Goal: Task Accomplishment & Management: Use online tool/utility

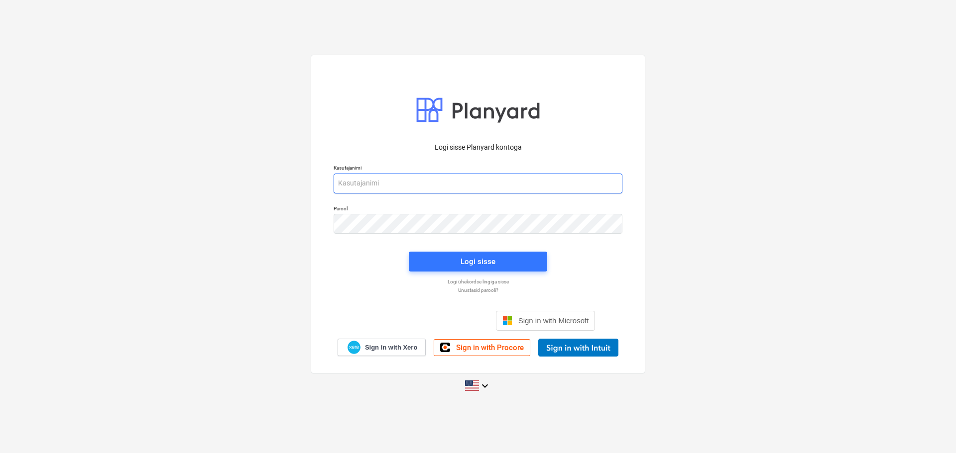
click at [473, 181] on input "email" at bounding box center [477, 184] width 289 height 20
type input "[EMAIL_ADDRESS][PERSON_NAME][DOMAIN_NAME]"
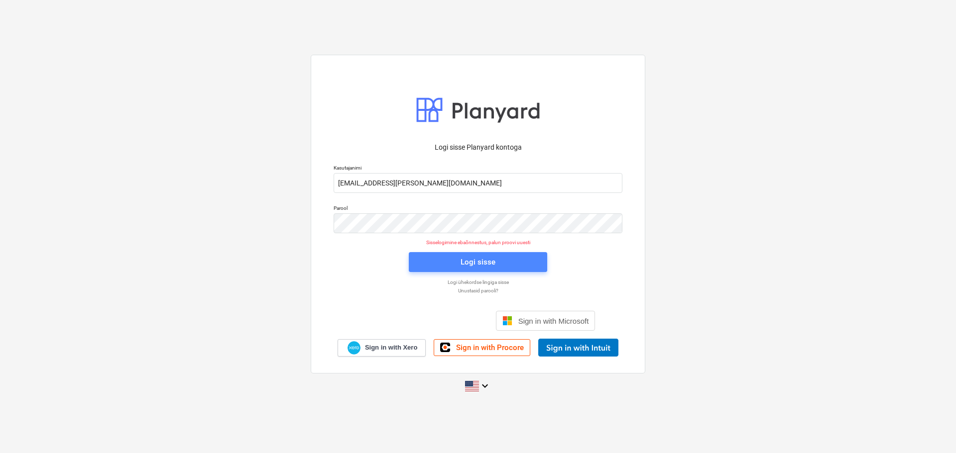
click at [469, 264] on div "Logi sisse" at bounding box center [477, 262] width 35 height 13
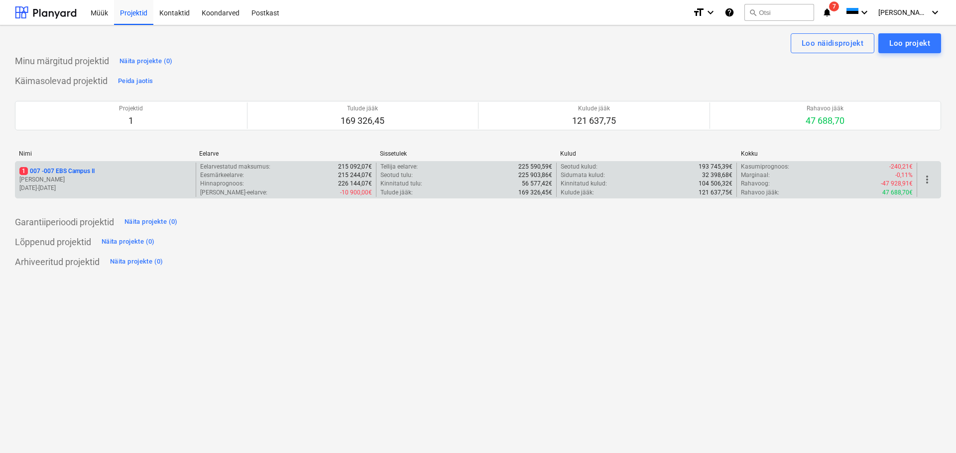
click at [81, 183] on p "[PERSON_NAME]" at bounding box center [105, 180] width 172 height 8
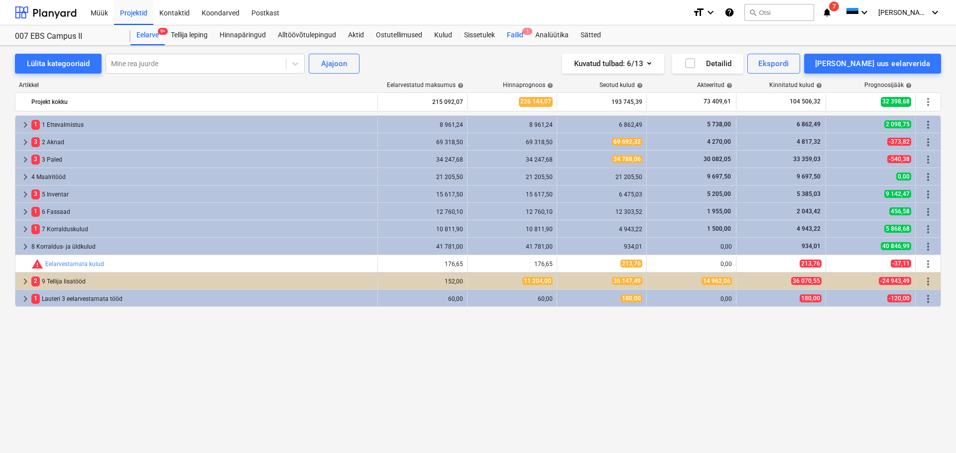
click at [520, 33] on div "Failid 1" at bounding box center [515, 35] width 28 height 20
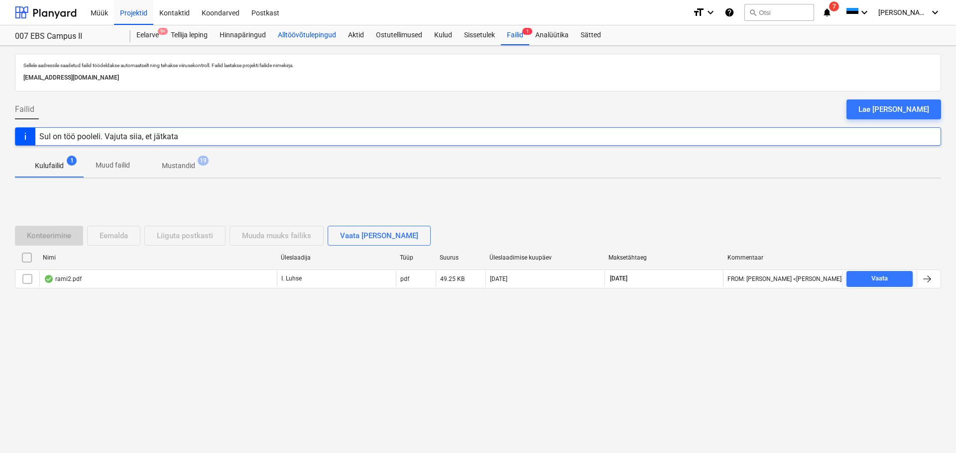
click at [291, 34] on div "Alltöövõtulepingud" at bounding box center [307, 35] width 70 height 20
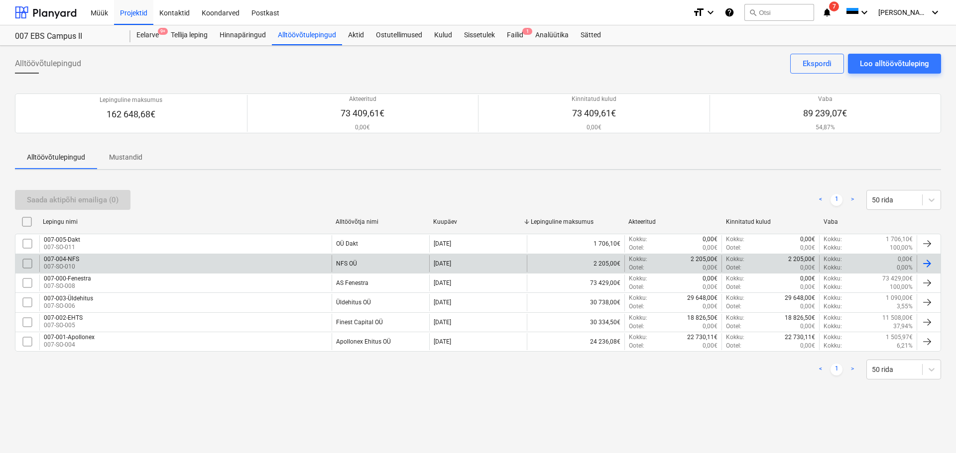
click at [159, 258] on div "007-004-NFS 007-SO-010" at bounding box center [185, 263] width 292 height 17
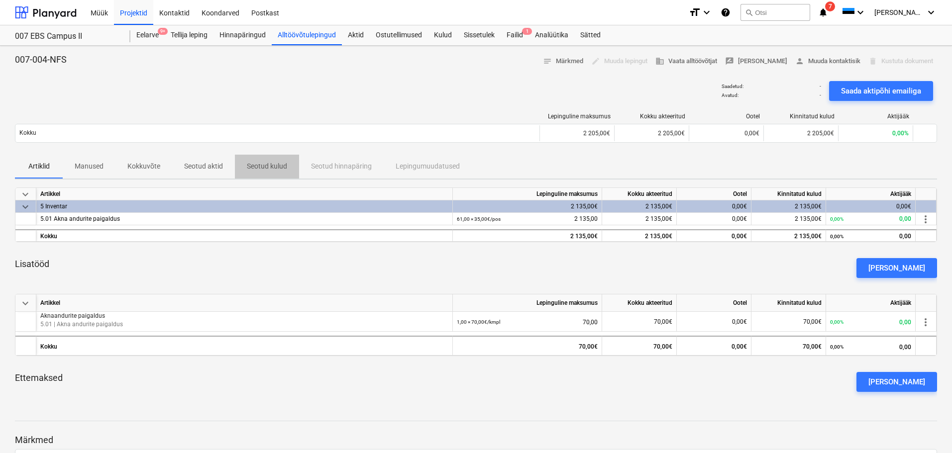
click at [275, 164] on p "Seotud kulud" at bounding box center [267, 166] width 40 height 10
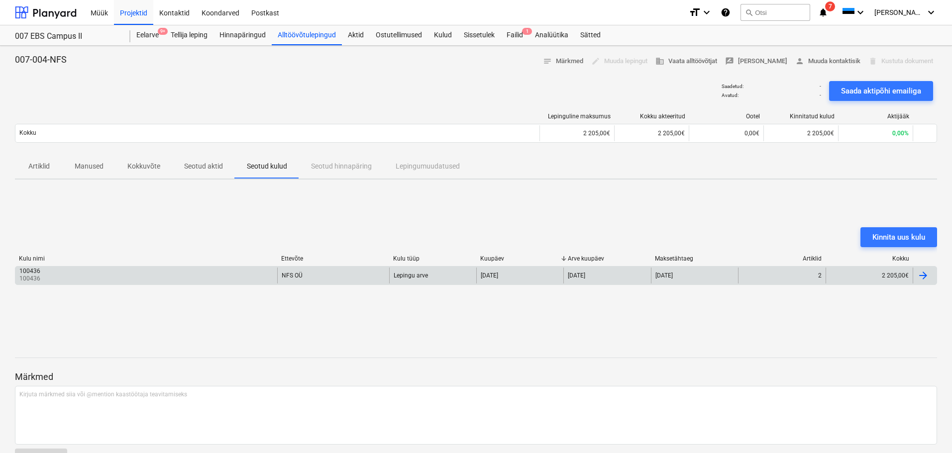
click at [171, 270] on div "100436 100436" at bounding box center [146, 276] width 262 height 16
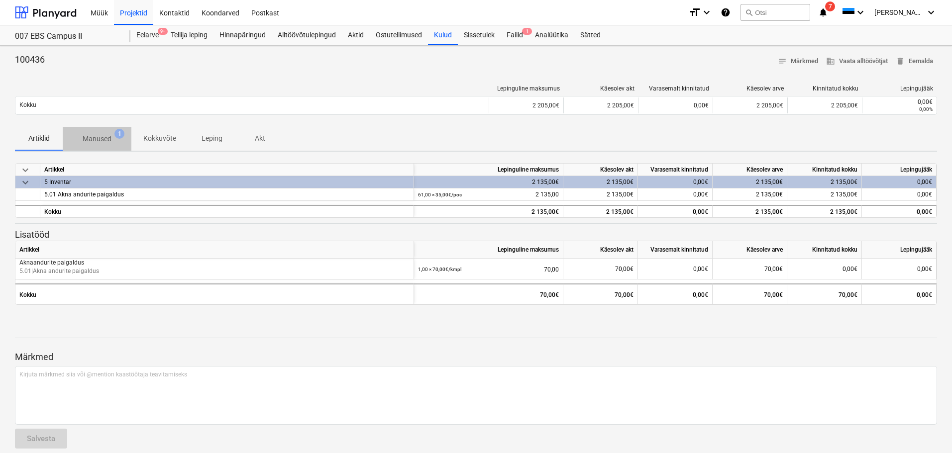
click at [107, 146] on span "Manused 1" at bounding box center [97, 139] width 69 height 18
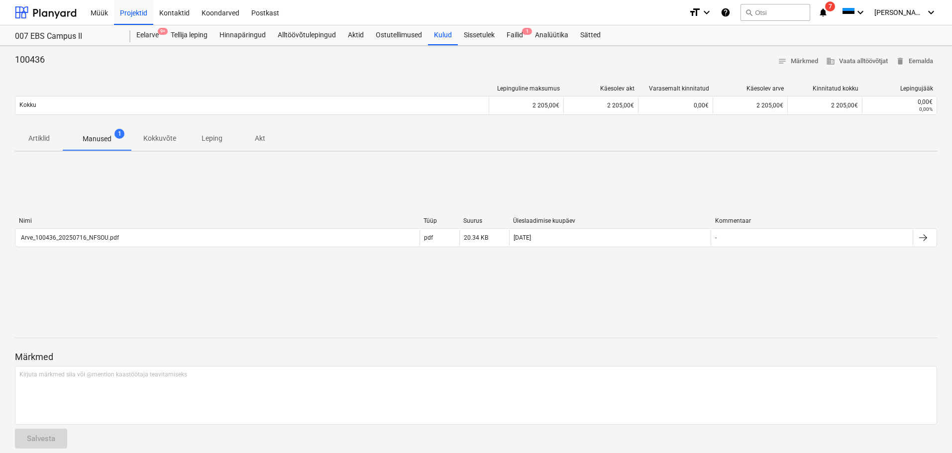
click at [723, 183] on div "Nimi Tüüp Suurus Üleslaadimise kuupäev Kommentaar Arve_100436_20250716_NFSOU.pd…" at bounding box center [476, 234] width 922 height 149
click at [511, 37] on div "Failid 1" at bounding box center [515, 35] width 28 height 20
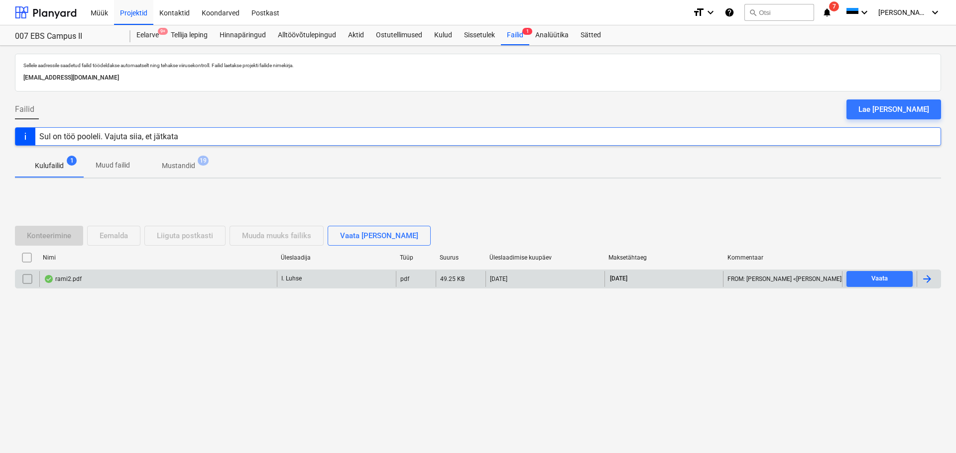
click at [219, 277] on div "rami2.pdf" at bounding box center [157, 279] width 237 height 16
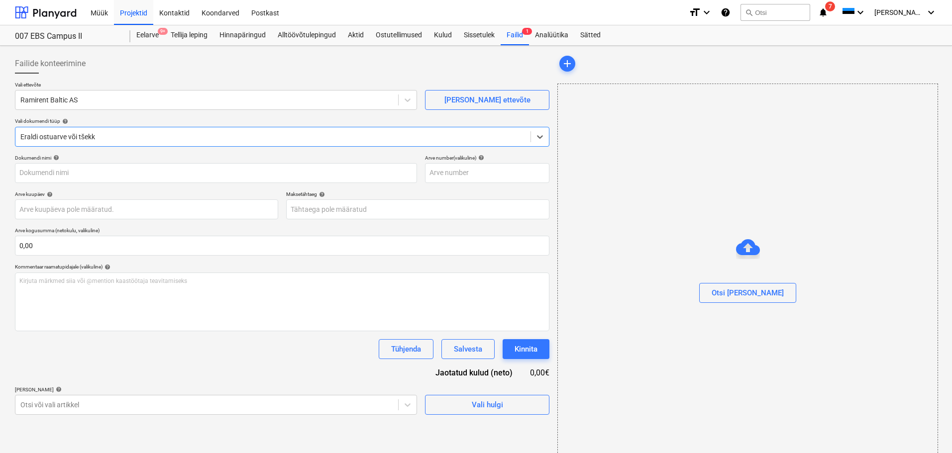
type input "25074984"
type input "[DATE]"
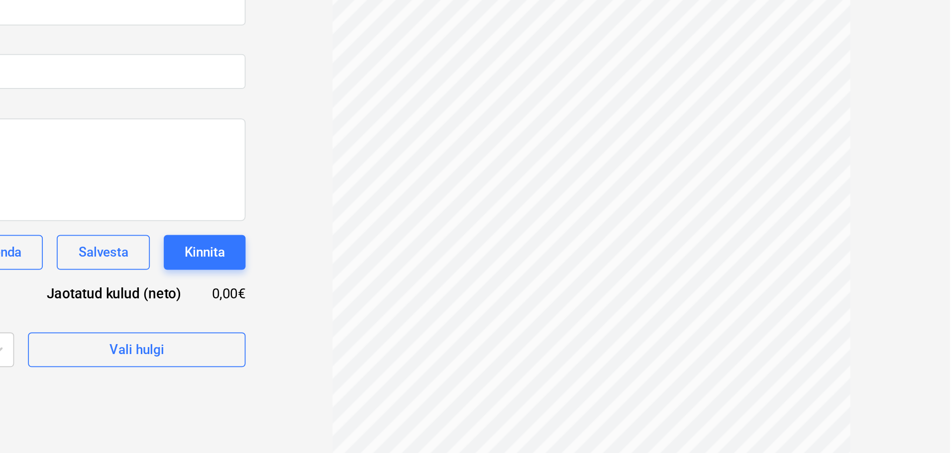
scroll to position [75, 0]
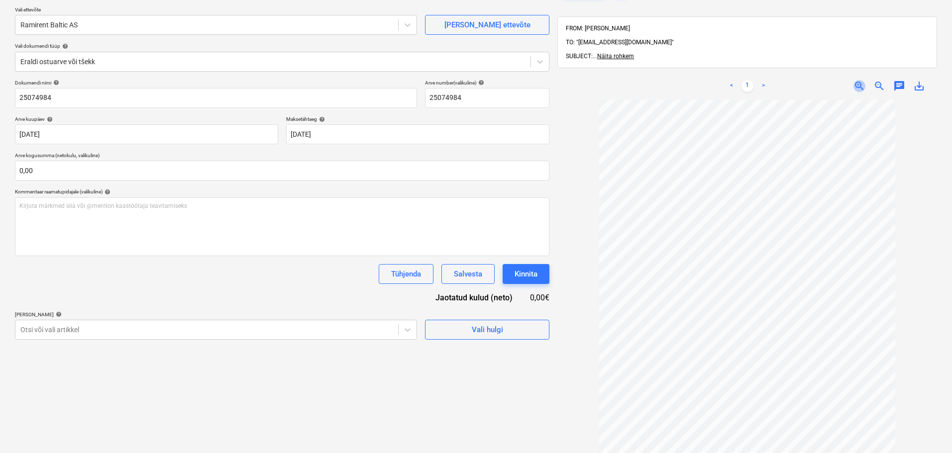
click at [859, 80] on span "zoom_in" at bounding box center [860, 86] width 12 height 12
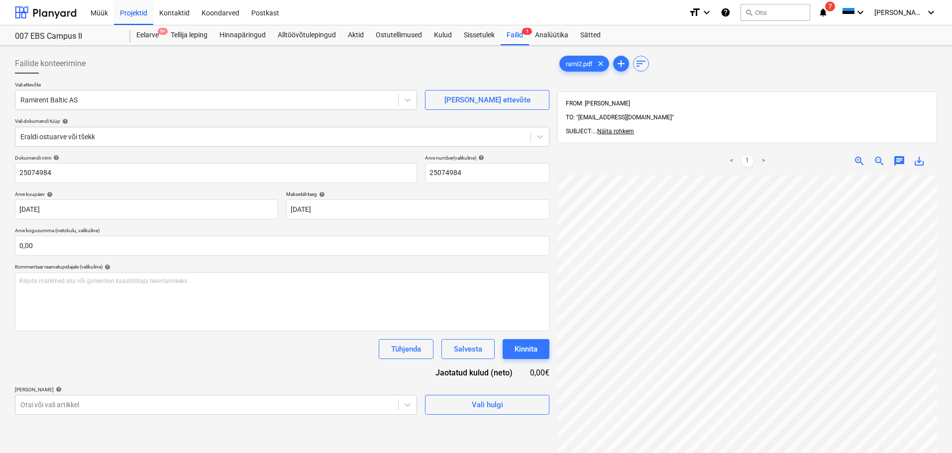
scroll to position [0, 0]
click at [877, 155] on span "zoom_out" at bounding box center [880, 161] width 12 height 12
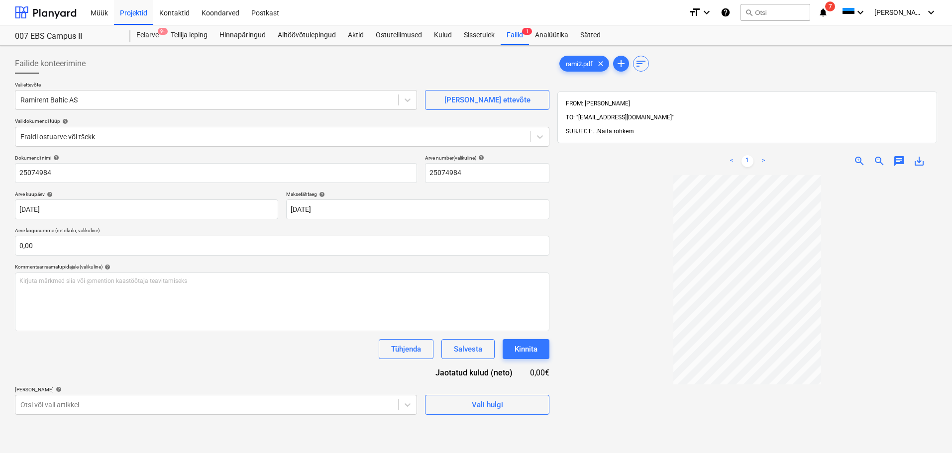
click at [860, 155] on span "zoom_in" at bounding box center [860, 161] width 12 height 12
click at [634, 128] on span "Näita rohkem" at bounding box center [615, 131] width 37 height 7
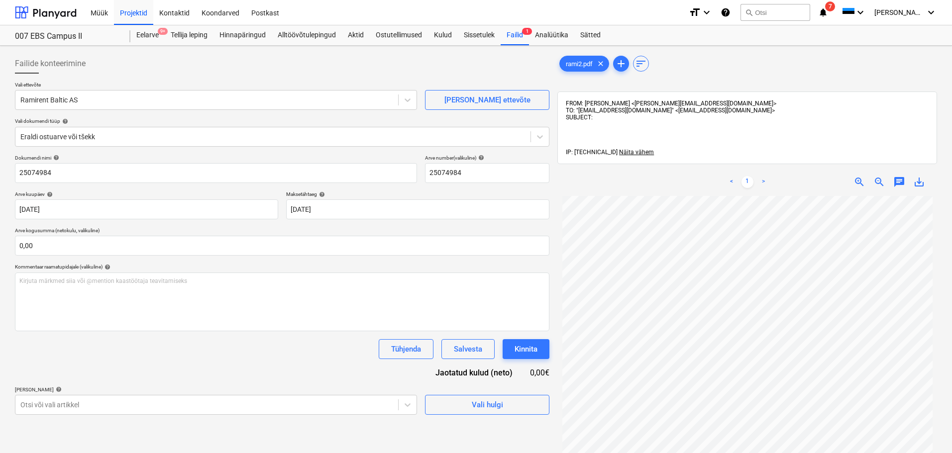
click at [472, 270] on div "Kommentaar raamatupidajale (valikuline) help" at bounding box center [282, 267] width 535 height 6
